Goal: Navigation & Orientation: Find specific page/section

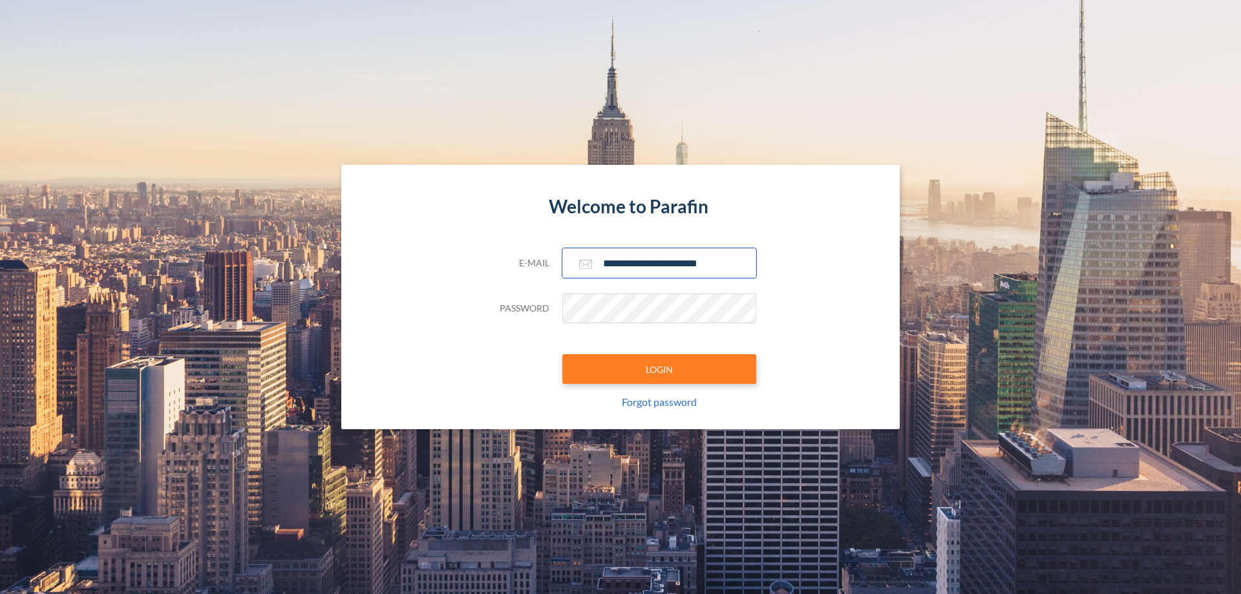
type input "**********"
click at [659, 369] on button "LOGIN" at bounding box center [659, 369] width 194 height 30
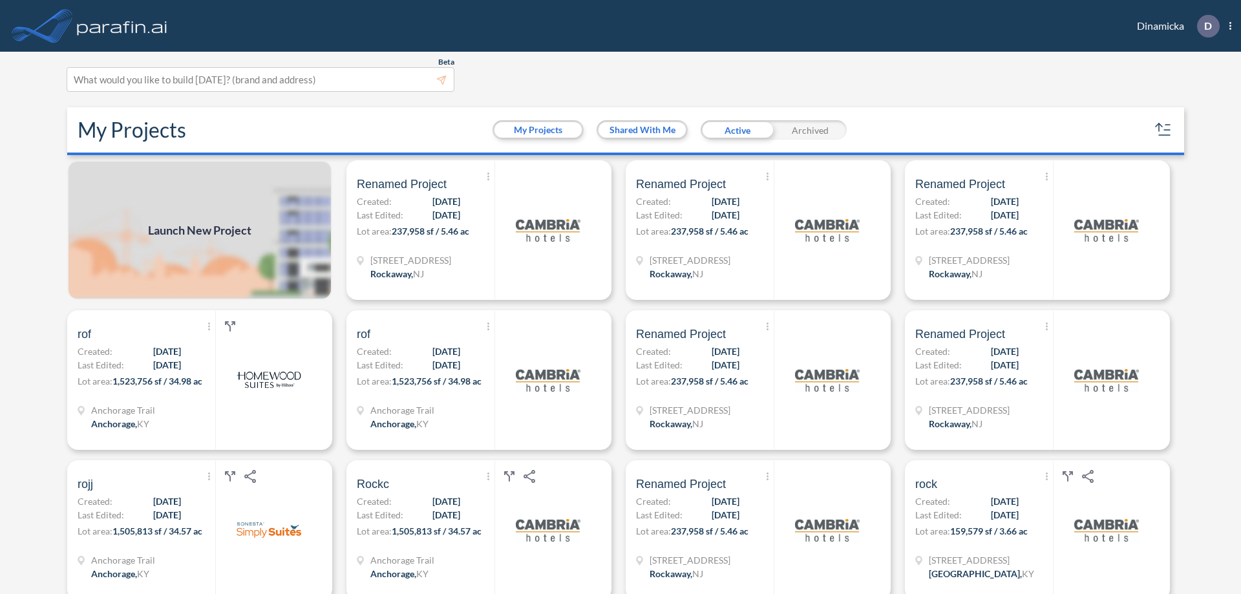
scroll to position [3, 0]
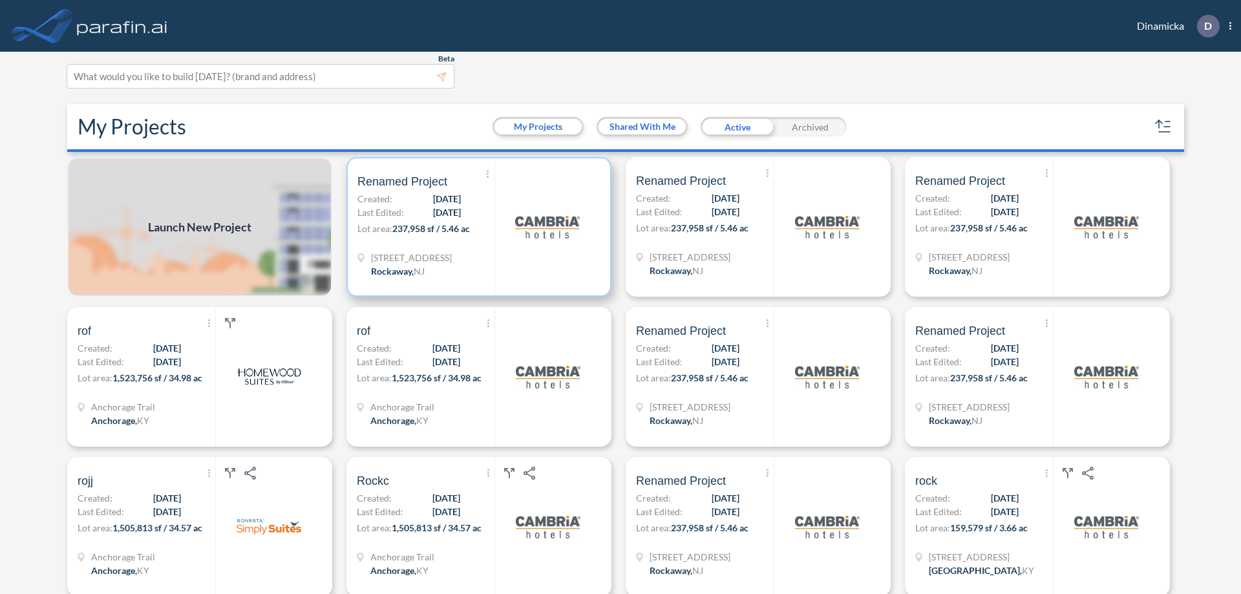
click at [476, 227] on p "Lot area: 237,958 sf / 5.46 ac" at bounding box center [426, 231] width 137 height 19
